Goal: Transaction & Acquisition: Purchase product/service

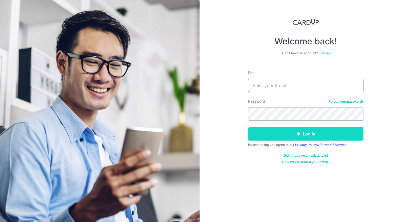
type input "Nixonp28@gmail.com"
click at [317, 134] on button "Log in" at bounding box center [305, 133] width 115 height 13
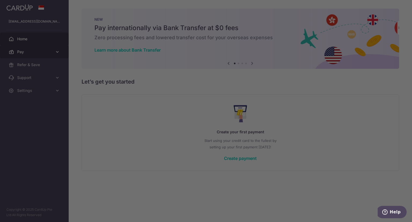
click at [58, 52] on body "nixonp28@gmail.com Home Pay Payments Recipients Cards Refer & Save Support FAQ …" at bounding box center [206, 111] width 412 height 222
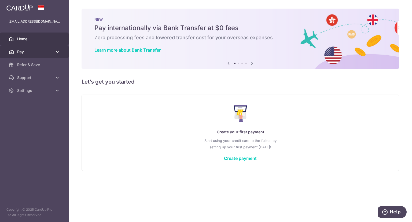
click at [57, 52] on icon at bounding box center [57, 51] width 5 height 5
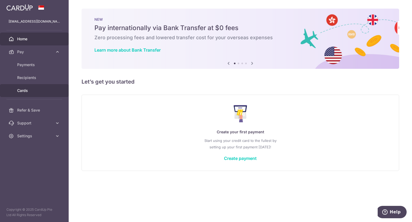
click at [30, 88] on span "Cards" at bounding box center [34, 90] width 35 height 5
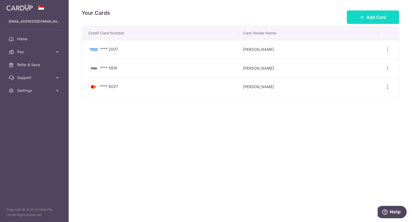
click at [369, 15] on span "Add Card" at bounding box center [377, 17] width 20 height 6
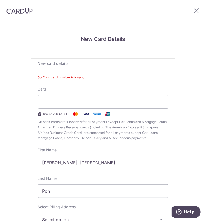
click at [136, 163] on input "Lee Hwang, Nixon" at bounding box center [103, 162] width 130 height 13
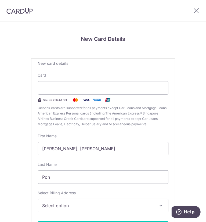
drag, startPoint x: 44, startPoint y: 151, endPoint x: 68, endPoint y: 147, distance: 24.3
click at [44, 151] on input "[PERSON_NAME], [PERSON_NAME]" at bounding box center [103, 148] width 130 height 13
drag, startPoint x: 107, startPoint y: 149, endPoint x: 0, endPoint y: 145, distance: 107.7
click at [0, 145] on html "New Card Details New card details Your card number is invalid. Card Secure 256-…" at bounding box center [103, 111] width 206 height 222
type input "Nixon"
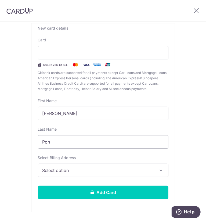
scroll to position [50, 0]
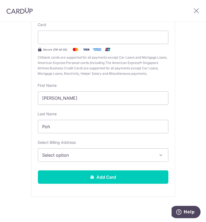
click at [90, 153] on span "Select option" at bounding box center [99, 155] width 114 height 6
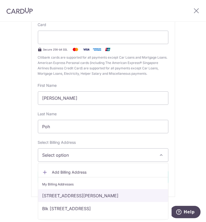
click at [76, 191] on link "[STREET_ADDRESS][PERSON_NAME]" at bounding box center [103, 195] width 130 height 13
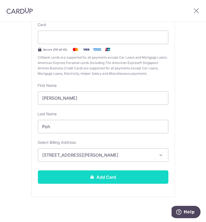
click at [113, 177] on button "Add Card" at bounding box center [103, 176] width 130 height 13
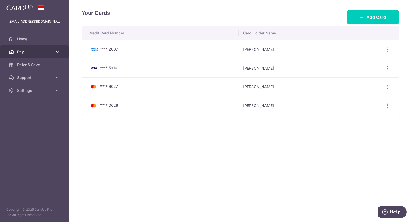
click at [58, 51] on icon at bounding box center [57, 51] width 5 height 5
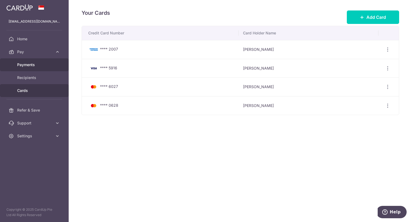
click at [40, 66] on span "Payments" at bounding box center [34, 64] width 35 height 5
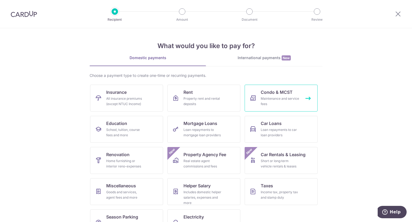
click at [286, 87] on link "Condo & MCST Maintenance and service fees" at bounding box center [281, 98] width 73 height 27
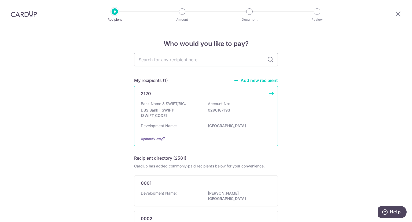
click at [268, 92] on div "2120 Bank Name & SWIFT/BIC: DBS Bank | SWIFT: [SWIFT_CODE] Account No: 02901871…" at bounding box center [206, 116] width 144 height 60
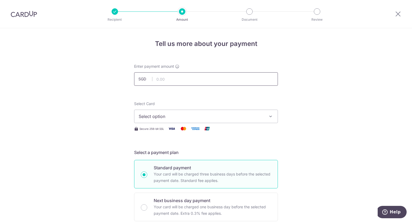
click at [187, 80] on input "text" at bounding box center [206, 78] width 144 height 13
type input "1,127.39"
click at [205, 114] on span "Select option" at bounding box center [201, 116] width 125 height 6
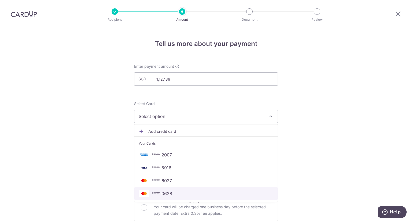
click at [179, 193] on span "**** 0628" at bounding box center [206, 193] width 135 height 6
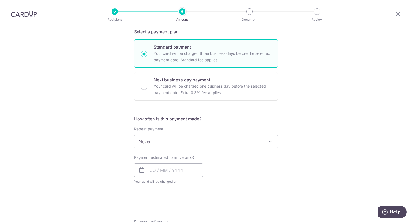
scroll to position [134, 0]
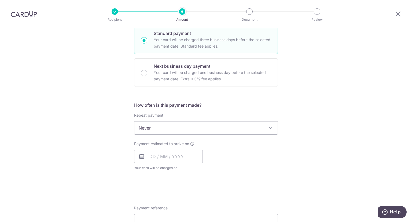
click at [239, 129] on span "Never" at bounding box center [206, 127] width 143 height 13
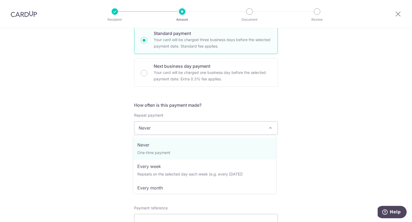
click at [239, 129] on span "Never" at bounding box center [206, 127] width 143 height 13
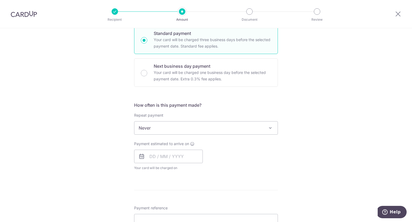
click at [303, 128] on div "Tell us more about your payment Enter payment amount SGD 1,127.39 1127.39 Selec…" at bounding box center [206, 137] width 412 height 486
click at [148, 157] on input "text" at bounding box center [168, 156] width 69 height 13
drag, startPoint x: 196, startPoint y: 215, endPoint x: 294, endPoint y: 167, distance: 109.1
click at [196, 215] on link "17" at bounding box center [199, 216] width 9 height 9
type input "17/10/2025"
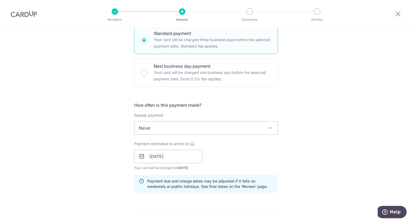
click at [295, 166] on div "Tell us more about your payment Enter payment amount SGD 1,127.39 1127.39 Selec…" at bounding box center [206, 148] width 412 height 508
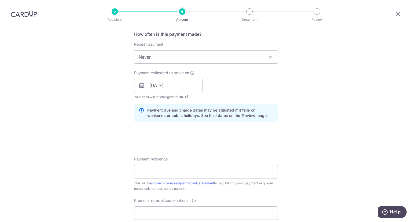
scroll to position [242, 0]
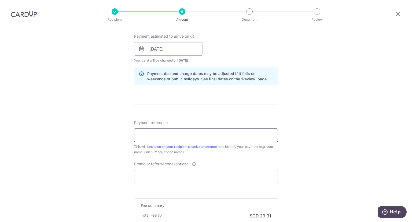
click at [188, 136] on input "Payment reference" at bounding box center [206, 134] width 144 height 13
drag, startPoint x: 170, startPoint y: 132, endPoint x: 98, endPoint y: 128, distance: 72.7
click at [98, 128] on div "Tell us more about your payment Enter payment amount SGD 1,127.39 1127.39 Selec…" at bounding box center [206, 41] width 412 height 508
type input "BLK 32 / UNIT 11-08"
click at [199, 177] on input "Promo or referral code (optional)" at bounding box center [206, 176] width 144 height 13
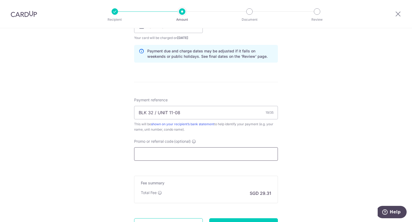
scroll to position [295, 0]
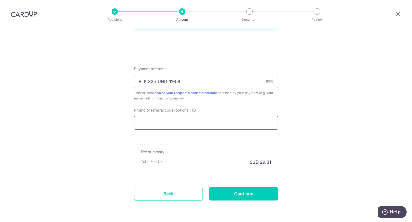
paste input "MCTAX25N"
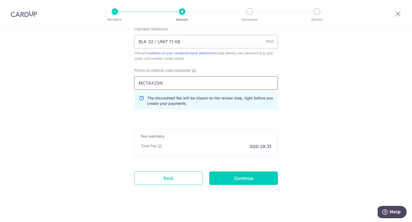
scroll to position [337, 0]
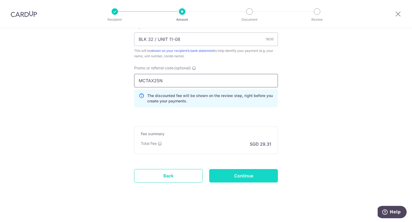
type input "MCTAX25N"
click at [250, 176] on input "Continue" at bounding box center [243, 175] width 69 height 13
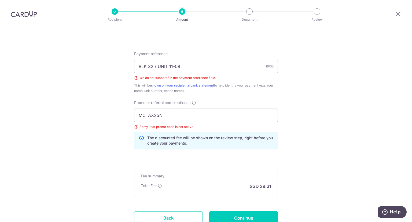
scroll to position [299, 0]
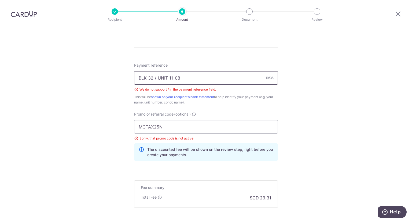
click at [155, 78] on input "BLK 32 / UNIT 11-08" at bounding box center [206, 77] width 144 height 13
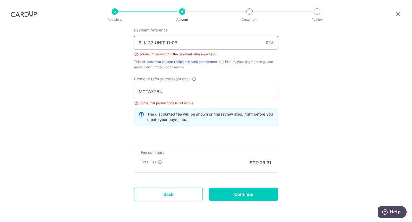
scroll to position [353, 0]
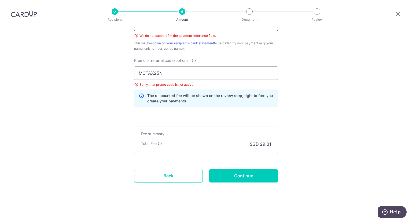
type input "BLK 32 UNIT 11-08"
drag, startPoint x: 195, startPoint y: 81, endPoint x: 146, endPoint y: 72, distance: 50.1
click at [146, 72] on div "MCTAX25N Sorry, that promo code is not active The discounted fee will be shown …" at bounding box center [206, 86] width 144 height 41
drag, startPoint x: 173, startPoint y: 72, endPoint x: 105, endPoint y: 71, distance: 67.7
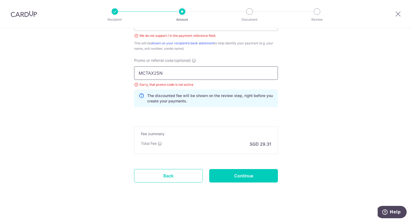
paste input "3HOME25R"
type input "3HOME25R"
click at [230, 171] on input "Continue" at bounding box center [243, 175] width 69 height 13
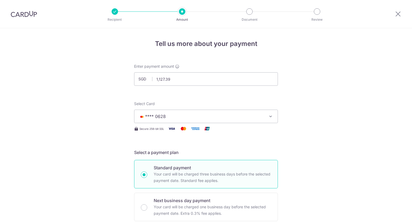
scroll to position [345, 0]
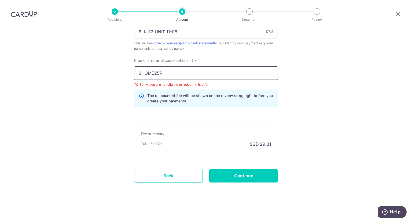
drag, startPoint x: 193, startPoint y: 73, endPoint x: 92, endPoint y: 72, distance: 101.8
paste input "MCTAX25N:"
type input "MCTAX25N"
click at [228, 169] on input "Continue" at bounding box center [243, 175] width 69 height 13
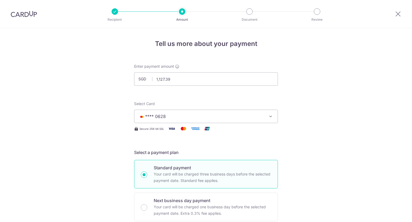
scroll to position [345, 0]
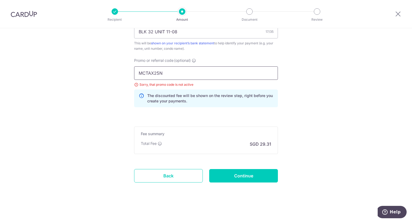
drag, startPoint x: 173, startPoint y: 73, endPoint x: 109, endPoint y: 68, distance: 63.9
paste input "KELINVEST"
type input "KELINVEST"
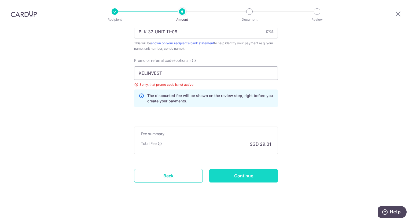
click at [232, 170] on input "Continue" at bounding box center [243, 175] width 69 height 13
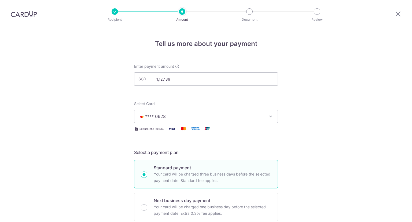
scroll to position [345, 0]
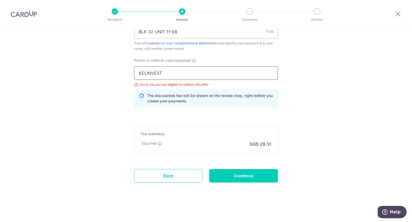
drag, startPoint x: 171, startPoint y: 75, endPoint x: 96, endPoint y: 67, distance: 75.6
paste input "MILELION"
type input "MILELION"
click at [237, 176] on input "Continue" at bounding box center [243, 175] width 69 height 13
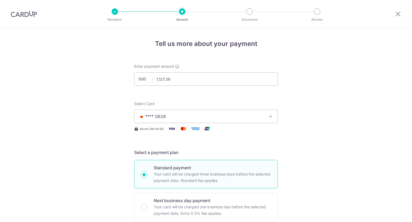
scroll to position [345, 0]
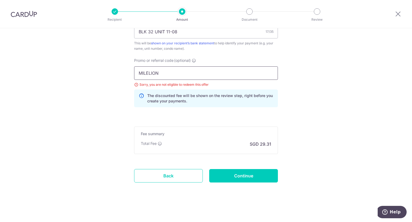
drag, startPoint x: 170, startPoint y: 72, endPoint x: 118, endPoint y: 69, distance: 51.7
paste input "OFF225"
type input "OFF225"
click at [242, 175] on input "Continue" at bounding box center [243, 175] width 69 height 13
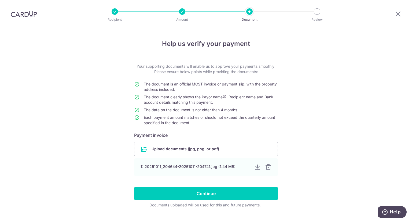
scroll to position [11, 0]
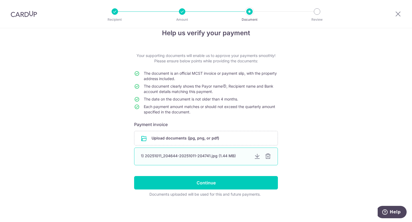
click at [256, 157] on div at bounding box center [257, 156] width 6 height 6
click at [316, 115] on div "Help us verify your payment Your supporting documents will enable us to approve…" at bounding box center [206, 119] width 412 height 205
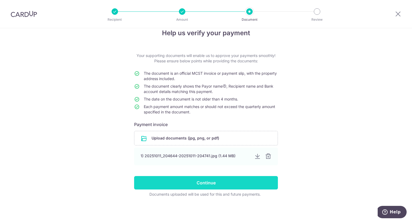
click at [252, 179] on input "Continue" at bounding box center [206, 182] width 144 height 13
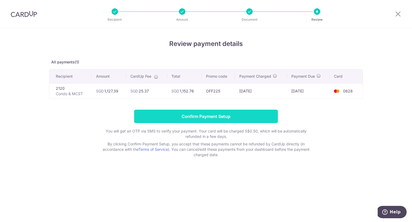
click at [249, 116] on input "Confirm Payment Setup" at bounding box center [206, 116] width 144 height 13
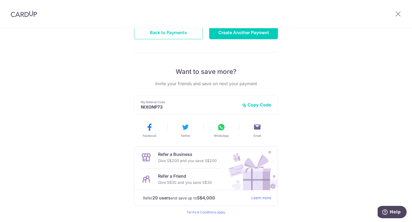
scroll to position [93, 0]
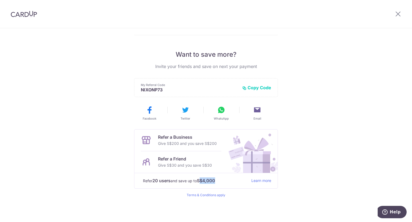
drag, startPoint x: 200, startPoint y: 182, endPoint x: 216, endPoint y: 181, distance: 15.6
click at [215, 181] on strong "S$4,000" at bounding box center [206, 180] width 18 height 6
click at [220, 180] on p "Refer 20 users and save up to S$4,000" at bounding box center [195, 180] width 104 height 7
drag, startPoint x: 143, startPoint y: 179, endPoint x: 224, endPoint y: 180, distance: 81.6
click at [224, 180] on p "Refer 20 users and save up to S$4,000" at bounding box center [195, 180] width 104 height 7
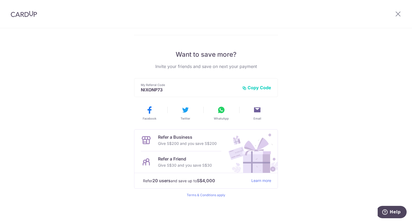
click at [227, 180] on p "Refer 20 users and save up to S$4,000" at bounding box center [195, 180] width 104 height 7
click at [253, 156] on img at bounding box center [251, 150] width 54 height 43
click at [344, 45] on div "Payment created! Hang tight, you’ll receive email updates on the status of the …" at bounding box center [206, 79] width 412 height 287
